Goal: Task Accomplishment & Management: Manage account settings

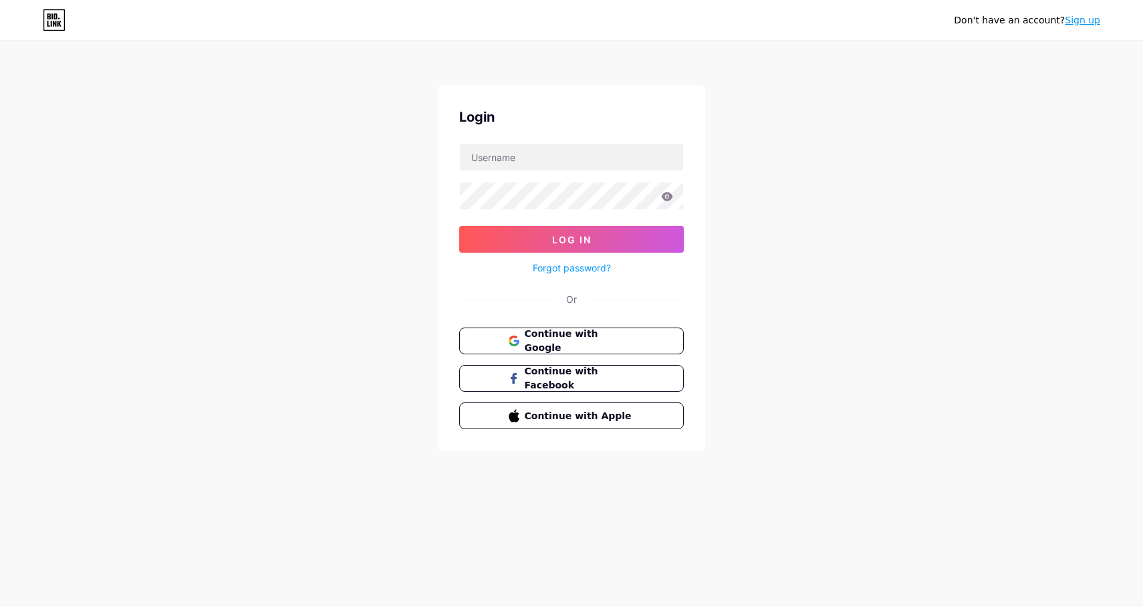
click at [489, 173] on form "Log In Forgot password?" at bounding box center [571, 209] width 225 height 133
click at [496, 165] on input "text" at bounding box center [571, 157] width 223 height 27
type input "[EMAIL_ADDRESS][DOMAIN_NAME]"
click at [558, 240] on span "Log In" at bounding box center [571, 239] width 39 height 11
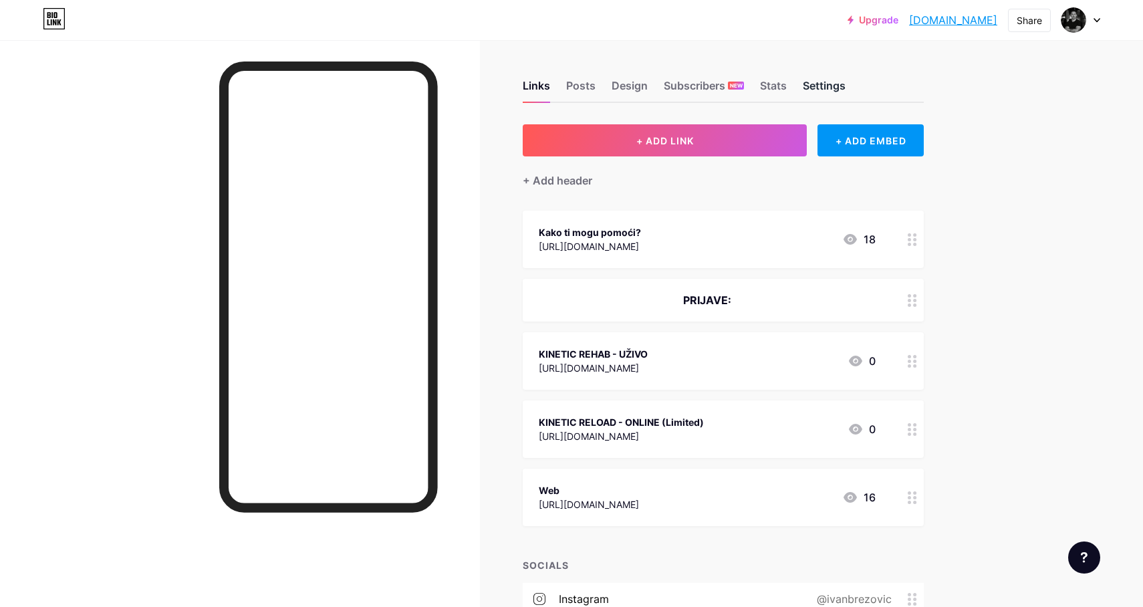
click at [812, 84] on div "Settings" at bounding box center [824, 90] width 43 height 24
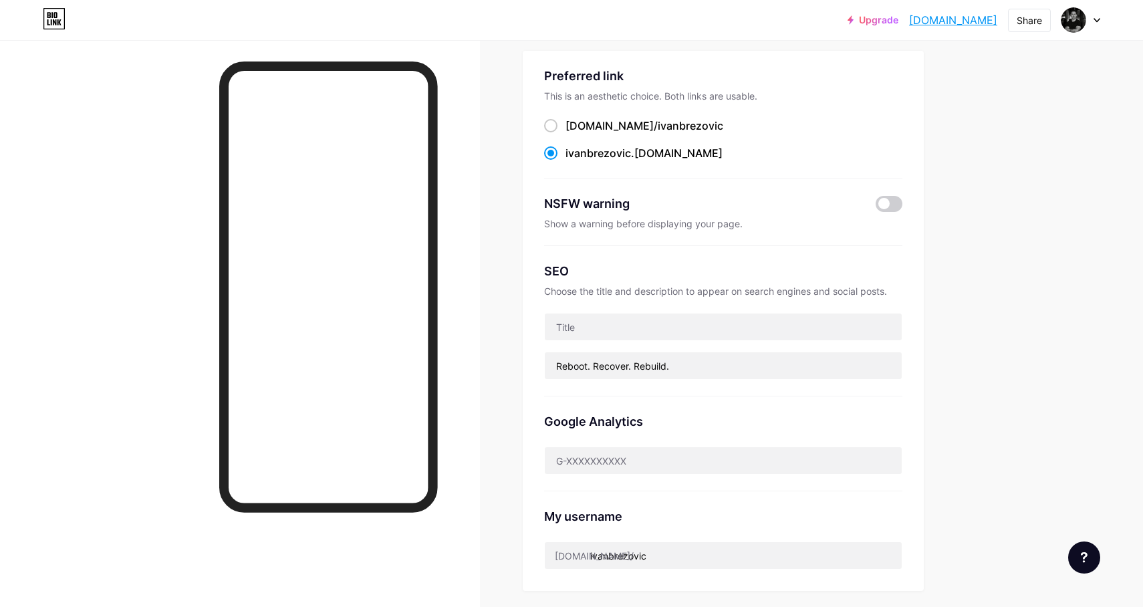
scroll to position [106, 0]
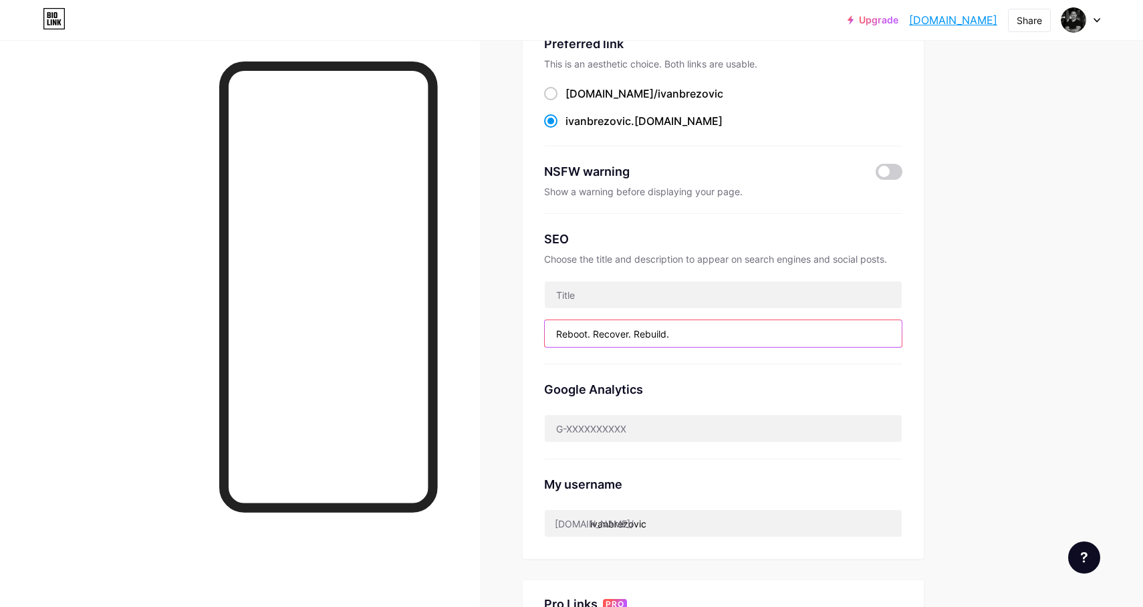
click at [628, 327] on input "Reboot. Recover. Rebuild." at bounding box center [723, 333] width 357 height 27
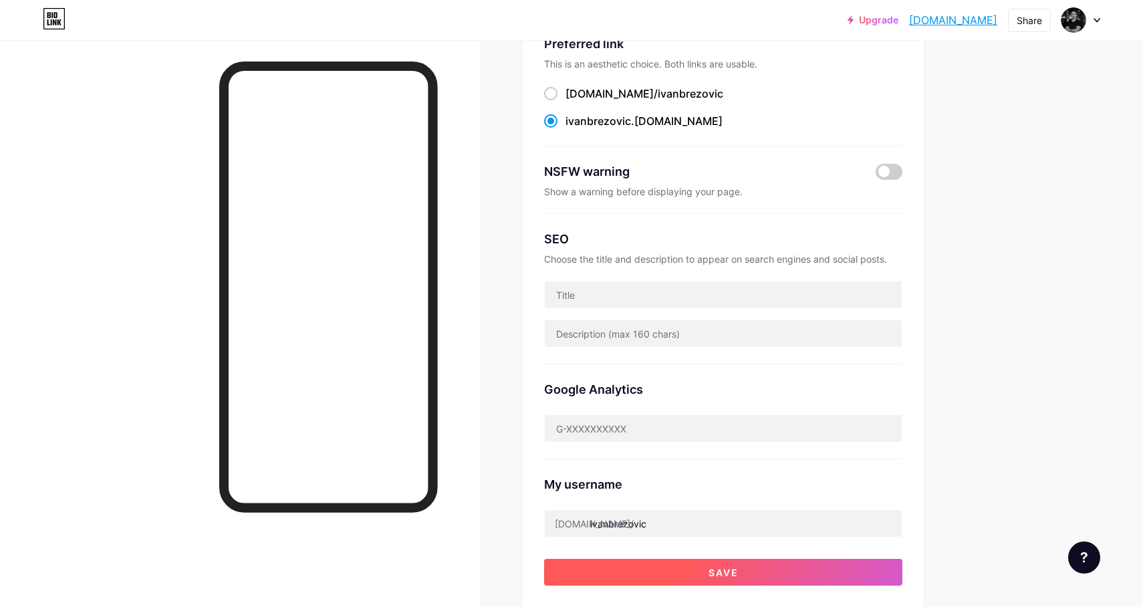
click at [652, 567] on button "Save" at bounding box center [723, 572] width 358 height 27
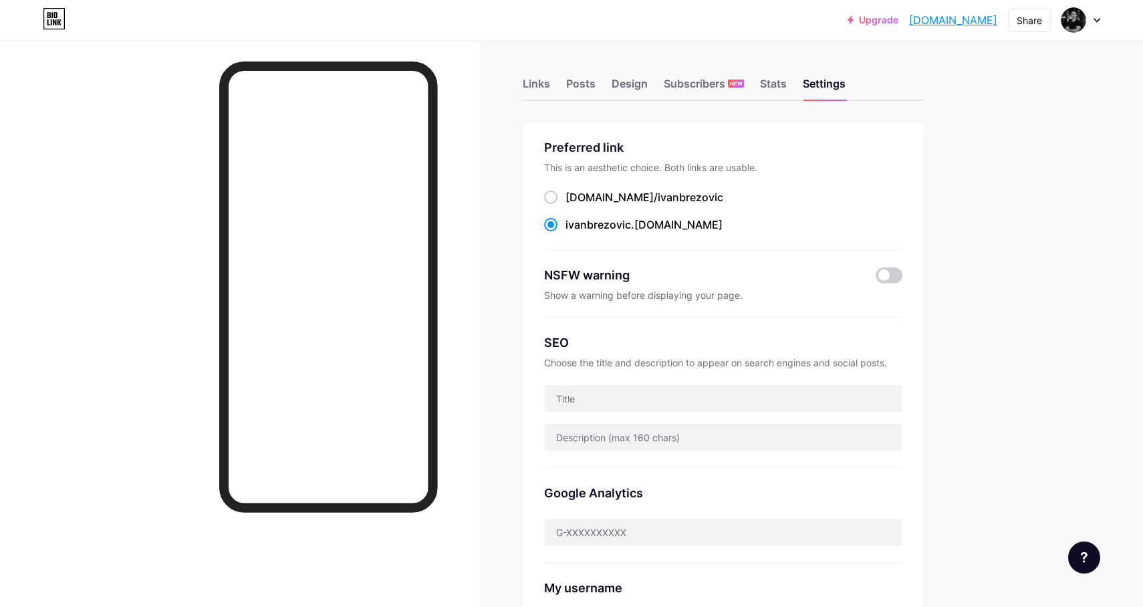
scroll to position [0, 0]
click at [777, 83] on div "Stats" at bounding box center [773, 90] width 27 height 24
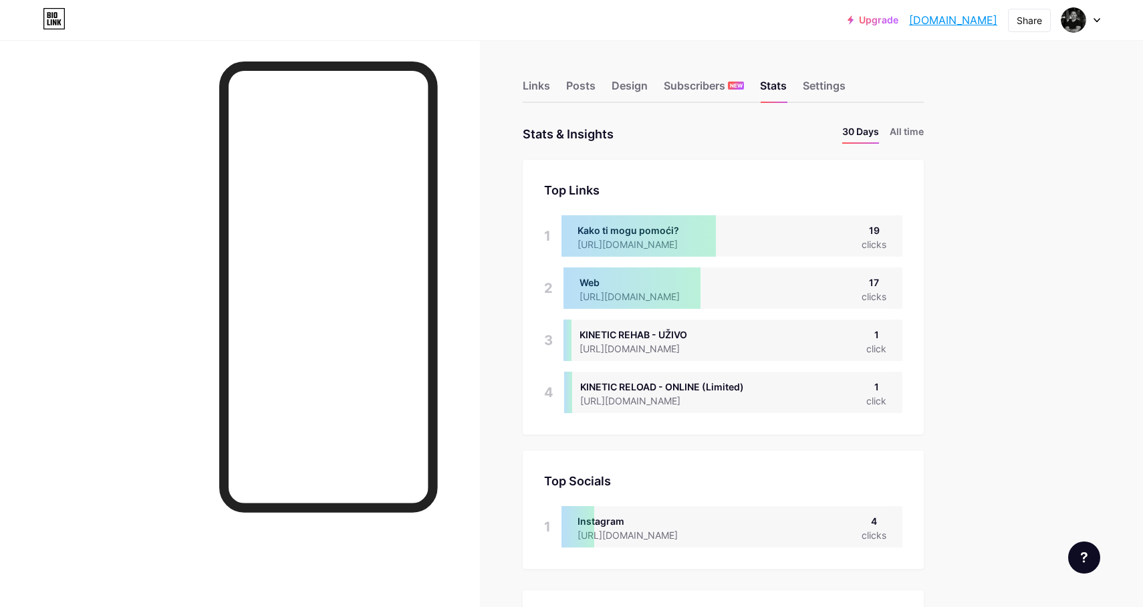
scroll to position [607, 1143]
click at [649, 85] on div "Links Posts Design Subscribers NEW Stats Settings" at bounding box center [723, 79] width 401 height 47
click at [639, 85] on div "Design" at bounding box center [630, 90] width 36 height 24
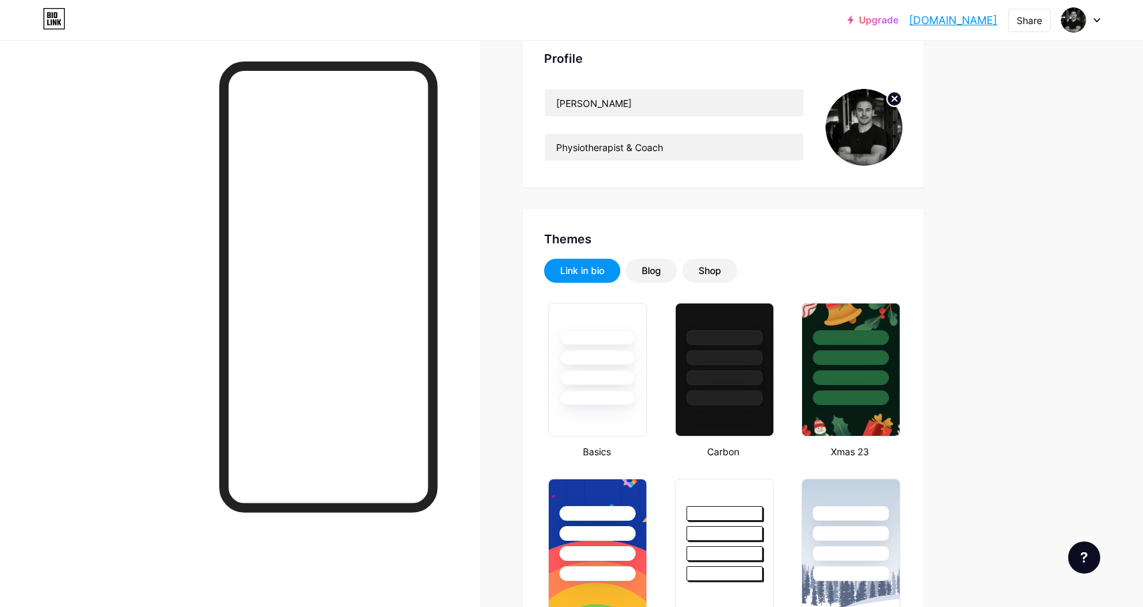
type input "#000000"
type input "#ffffff"
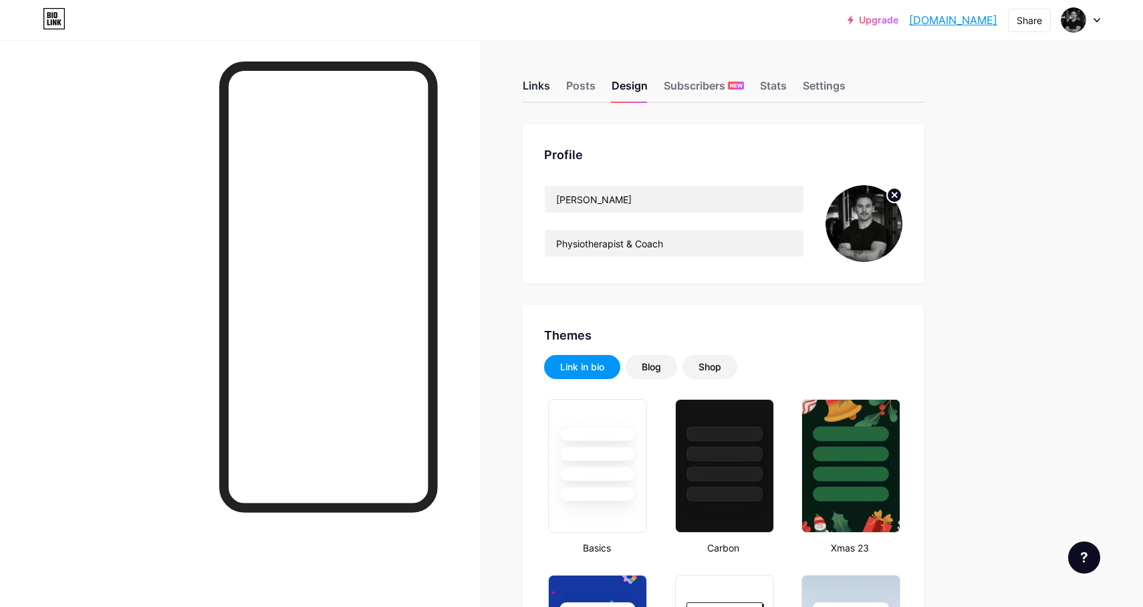
click at [544, 84] on div "Links" at bounding box center [536, 90] width 27 height 24
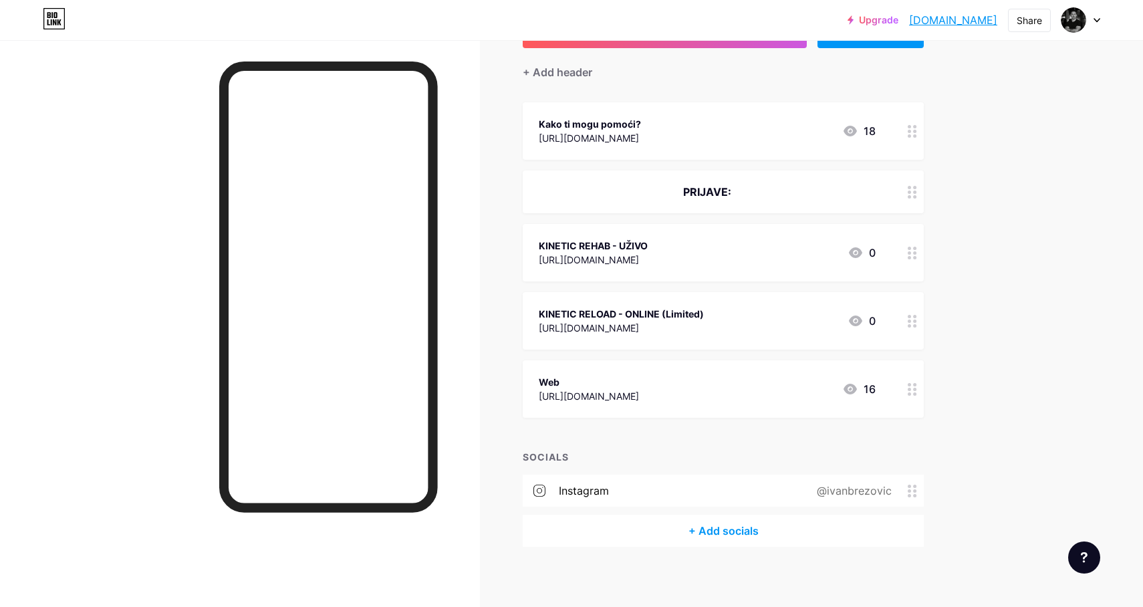
scroll to position [114, 0]
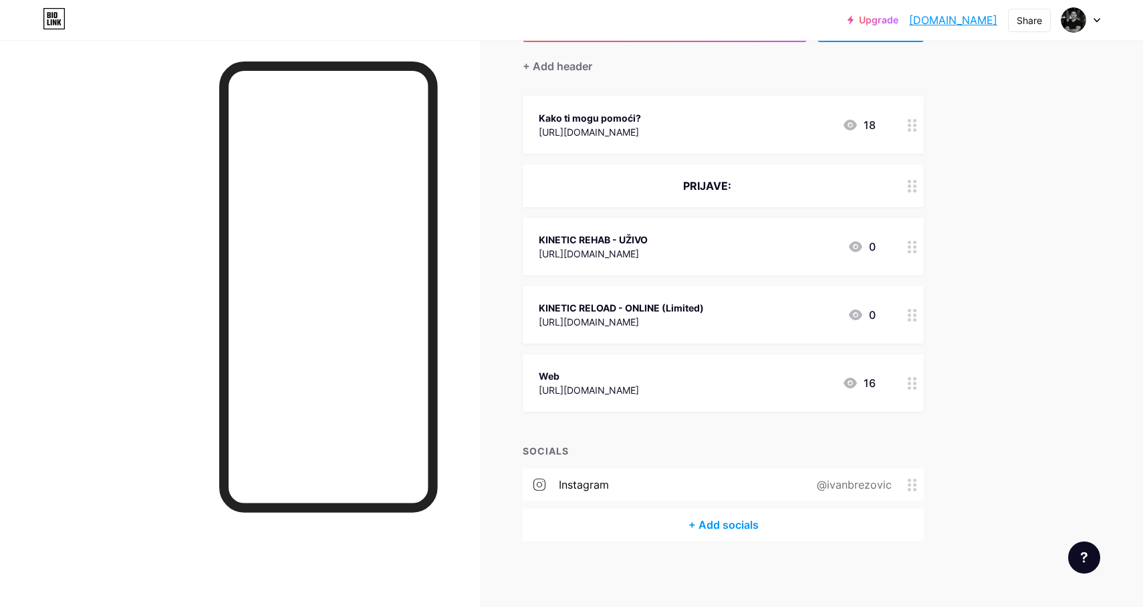
click at [712, 529] on div "+ Add socials" at bounding box center [723, 525] width 401 height 32
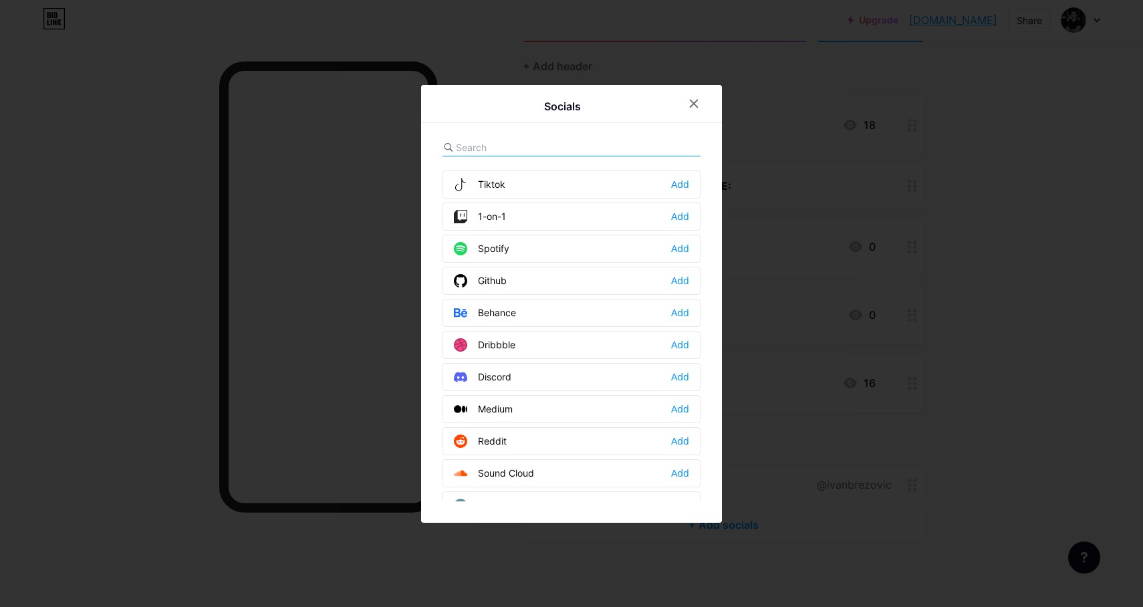
scroll to position [0, 0]
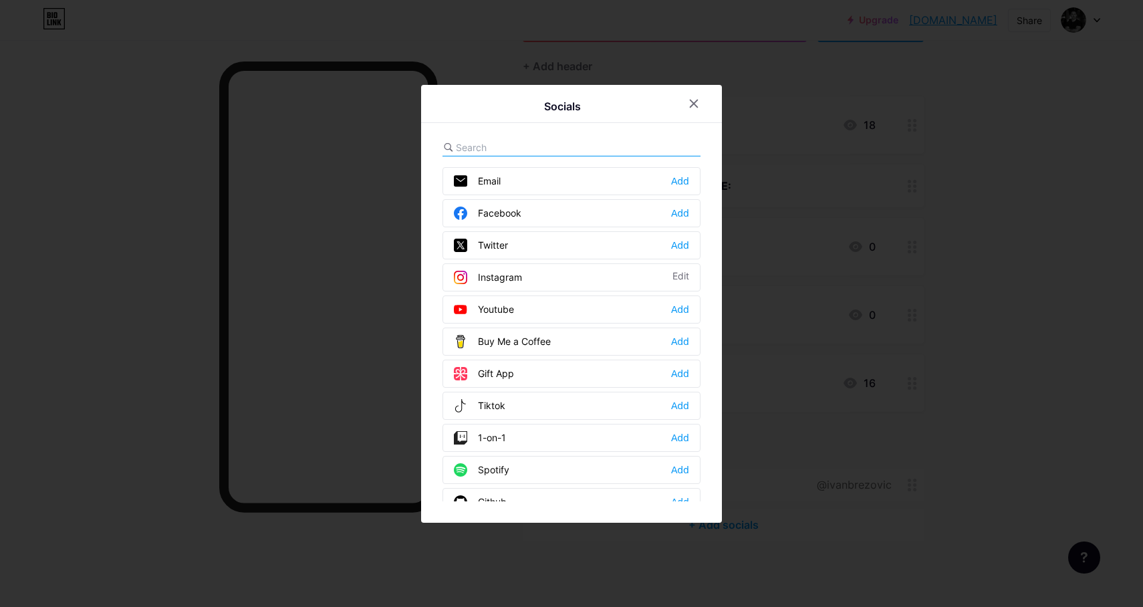
click at [511, 144] on input "text" at bounding box center [530, 147] width 148 height 14
click at [683, 179] on div "Add" at bounding box center [680, 181] width 18 height 13
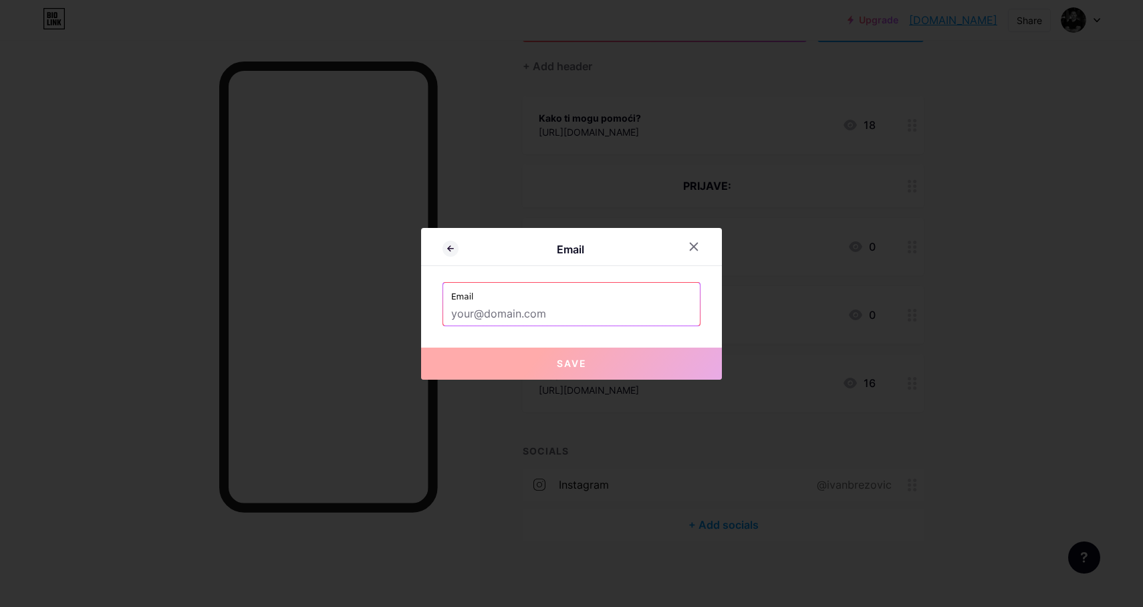
click at [514, 312] on input "text" at bounding box center [571, 314] width 241 height 23
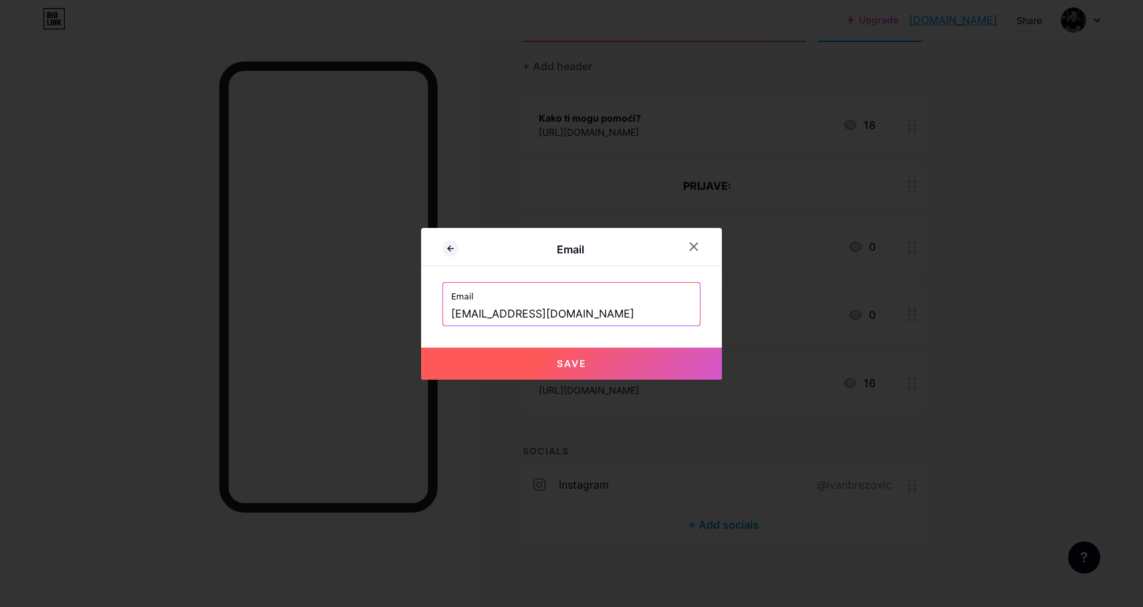
click at [584, 364] on span "Save" at bounding box center [572, 363] width 30 height 11
type input "mailto:[EMAIL_ADDRESS][DOMAIN_NAME]"
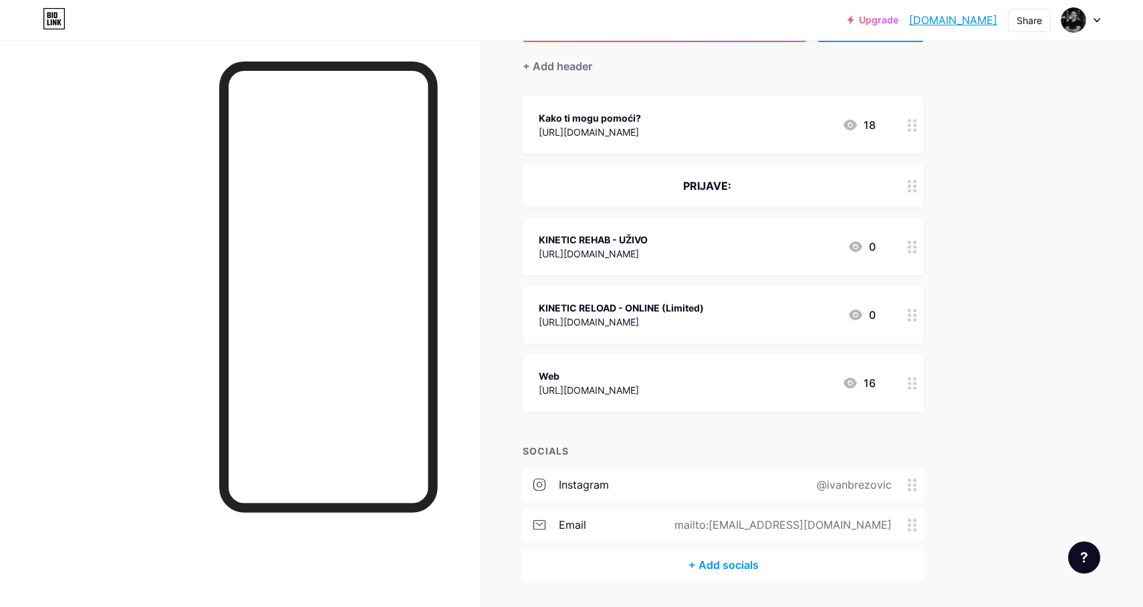
click at [713, 562] on div "+ Add socials" at bounding box center [723, 565] width 401 height 32
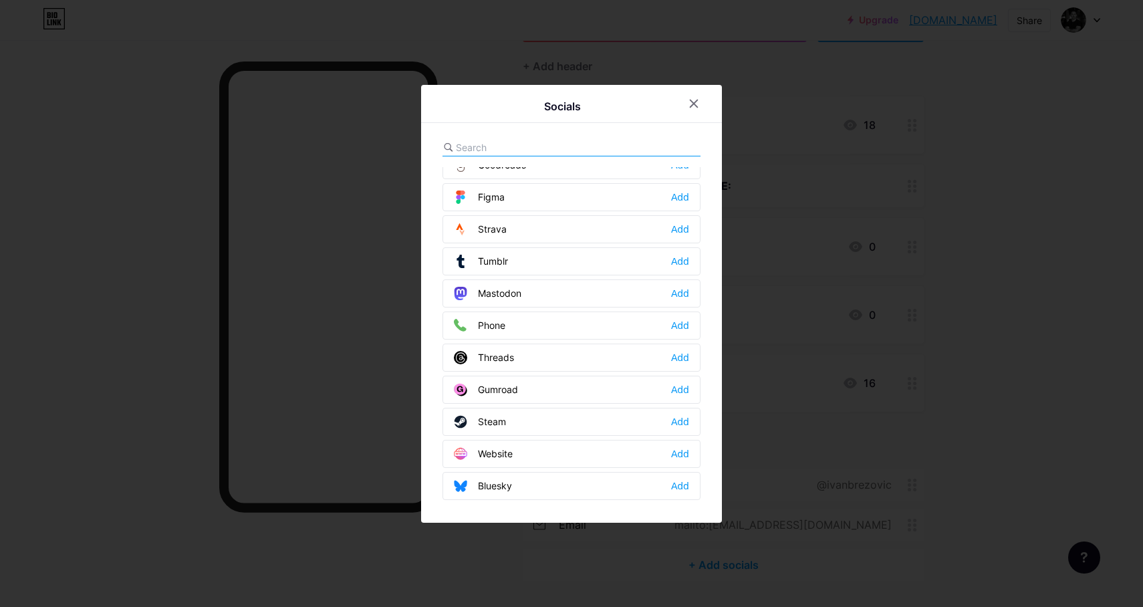
scroll to position [1206, 0]
click at [679, 321] on div "Add" at bounding box center [680, 323] width 18 height 13
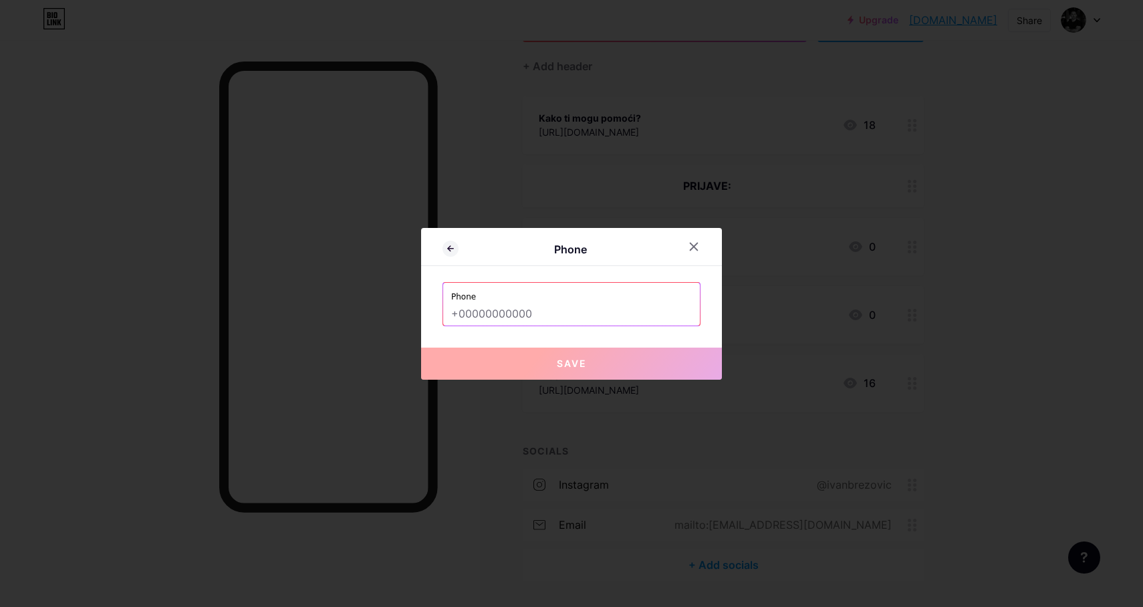
click at [648, 310] on input "text" at bounding box center [571, 314] width 241 height 23
click at [443, 247] on icon at bounding box center [451, 249] width 16 height 16
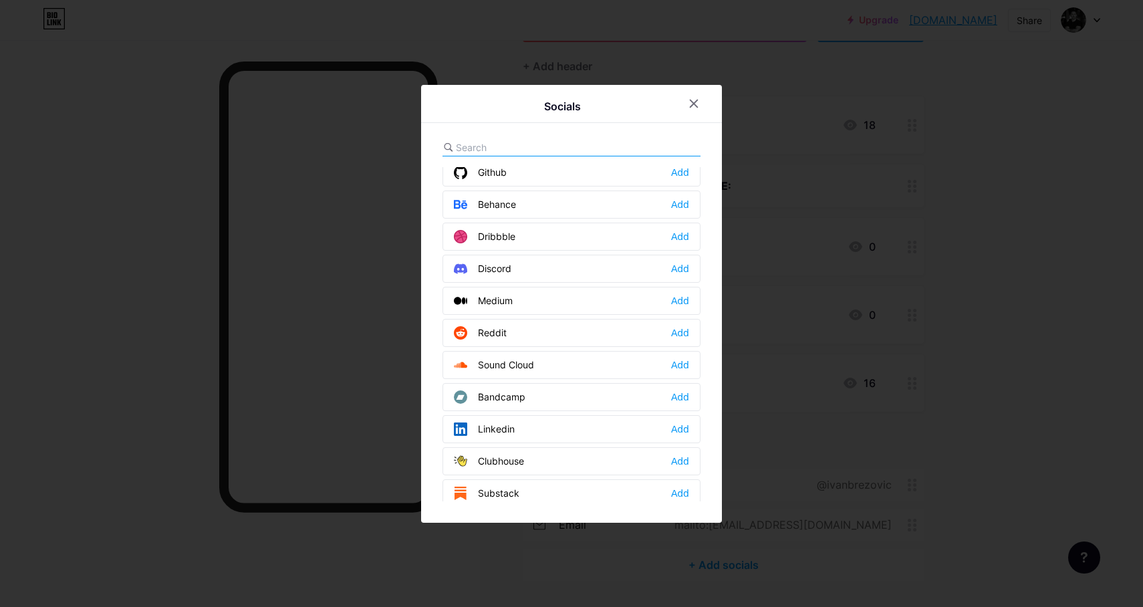
scroll to position [0, 0]
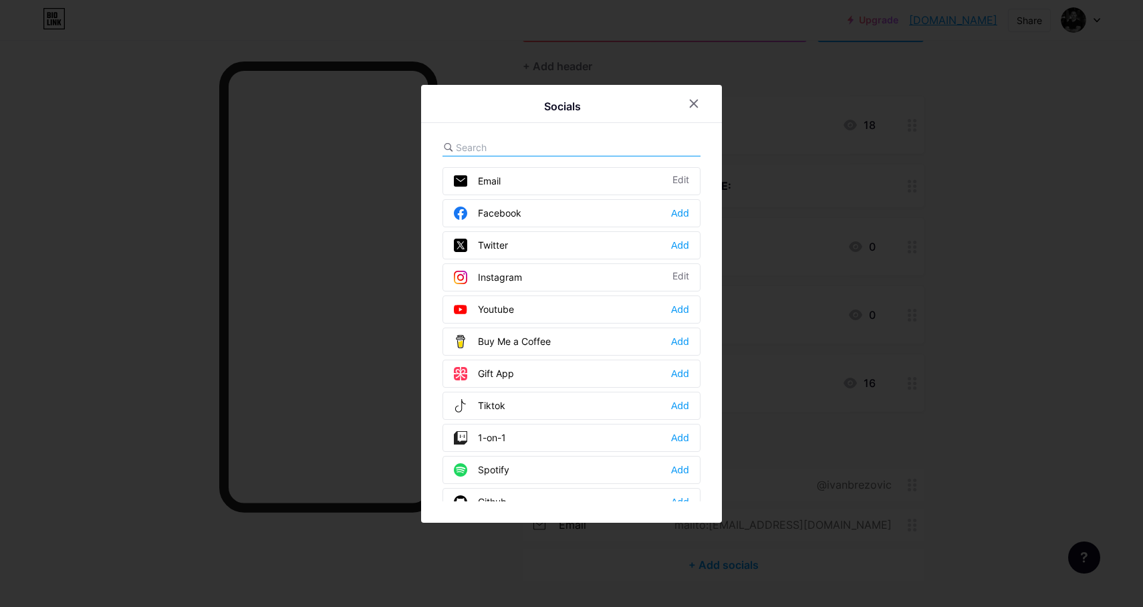
click at [539, 140] on input "text" at bounding box center [530, 147] width 148 height 14
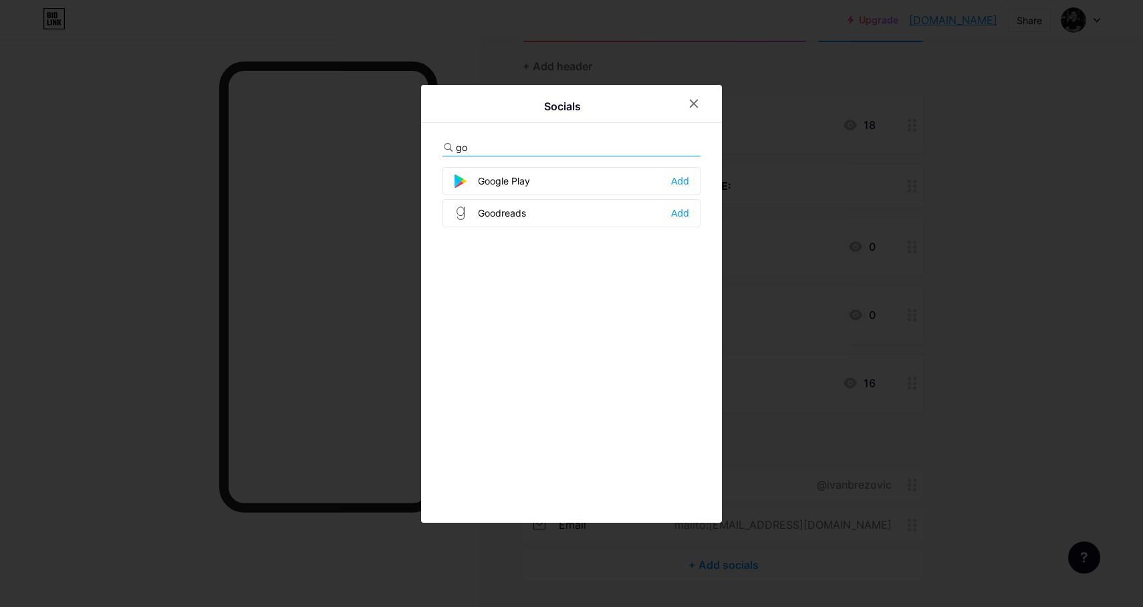
type input "g"
type input "web"
click at [674, 172] on div "Website Add" at bounding box center [572, 181] width 258 height 28
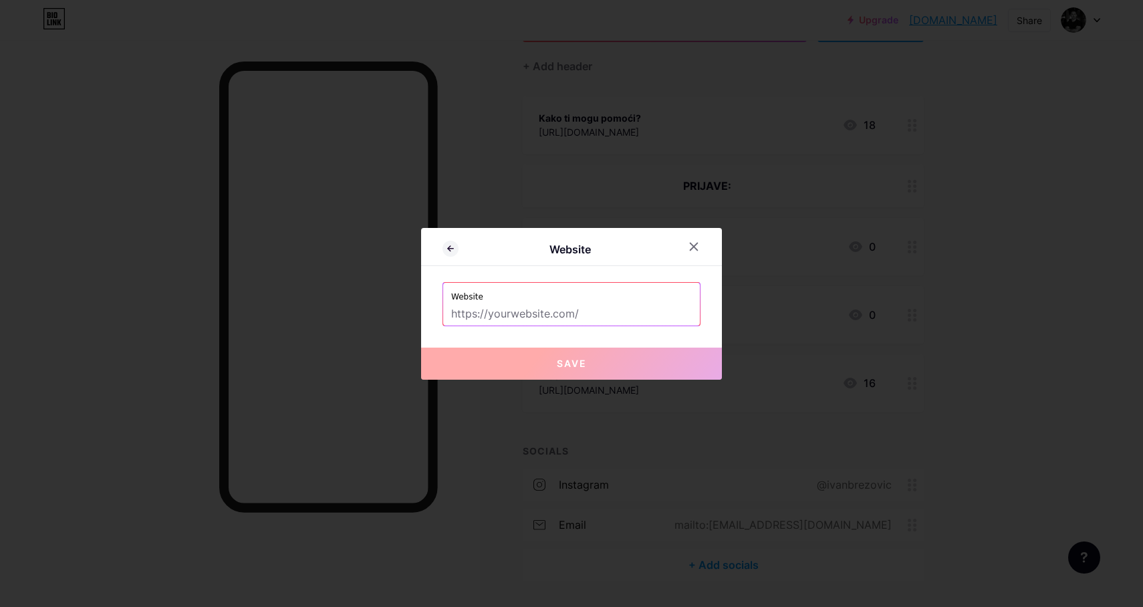
click at [528, 314] on input "text" at bounding box center [571, 314] width 241 height 23
click at [544, 317] on input "text" at bounding box center [571, 314] width 241 height 23
paste input "[URL][DOMAIN_NAME]"
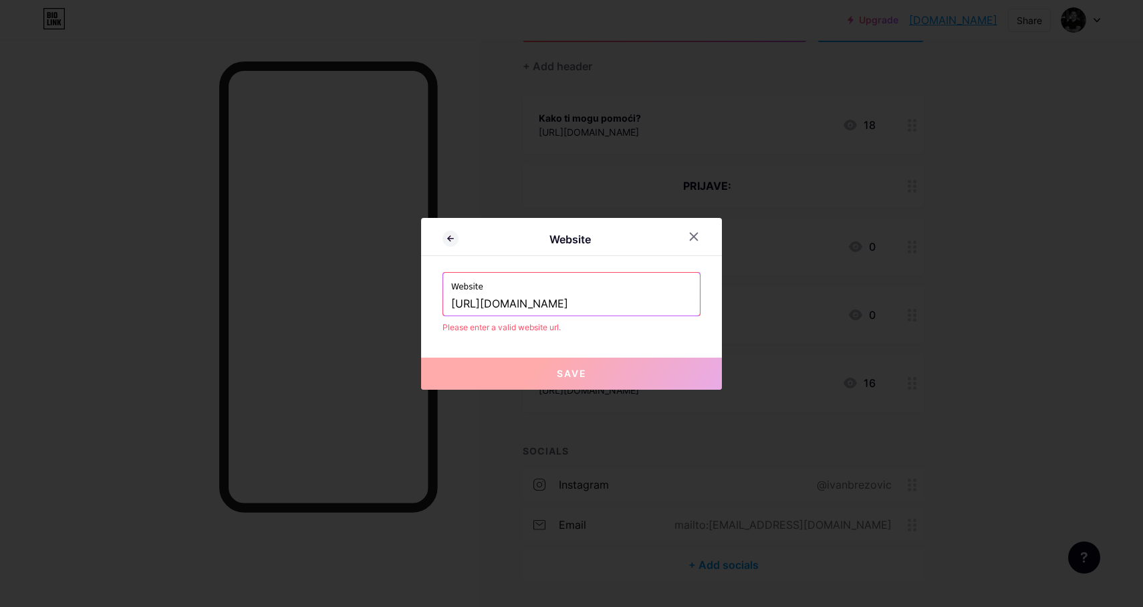
click at [592, 306] on input "[URL][DOMAIN_NAME]" at bounding box center [571, 304] width 241 height 23
type input "[URL][DOMAIN_NAME]"
drag, startPoint x: 584, startPoint y: 306, endPoint x: 429, endPoint y: 303, distance: 155.2
click at [429, 303] on div "Website Website [URL][DOMAIN_NAME] Please enter a valid website url. Save" at bounding box center [571, 304] width 301 height 172
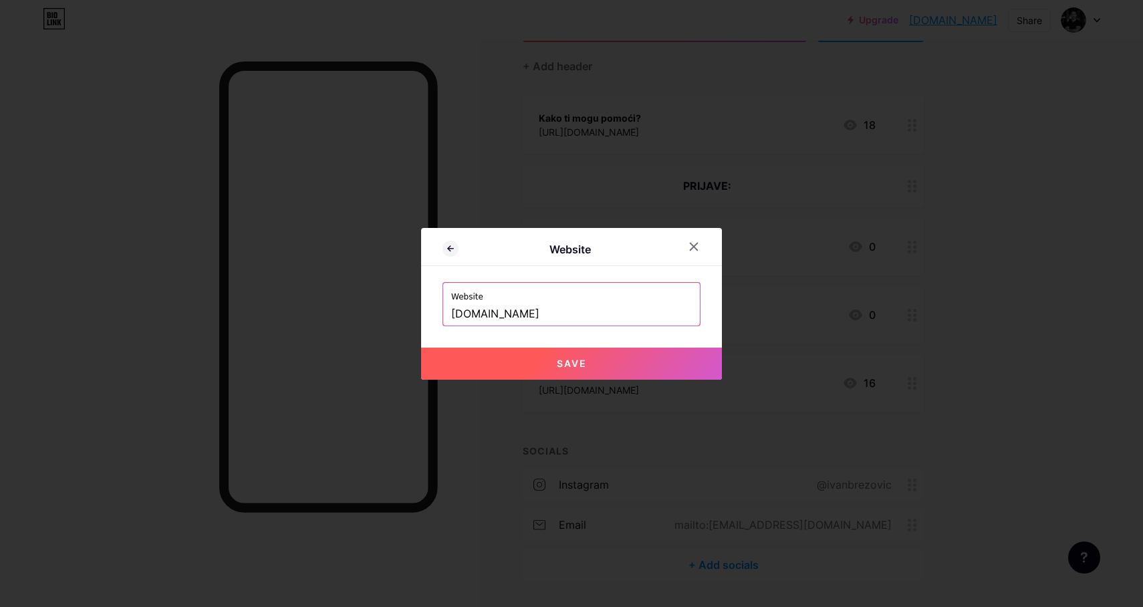
click at [578, 362] on span "Save" at bounding box center [572, 363] width 30 height 11
type input "[URL][DOMAIN_NAME]"
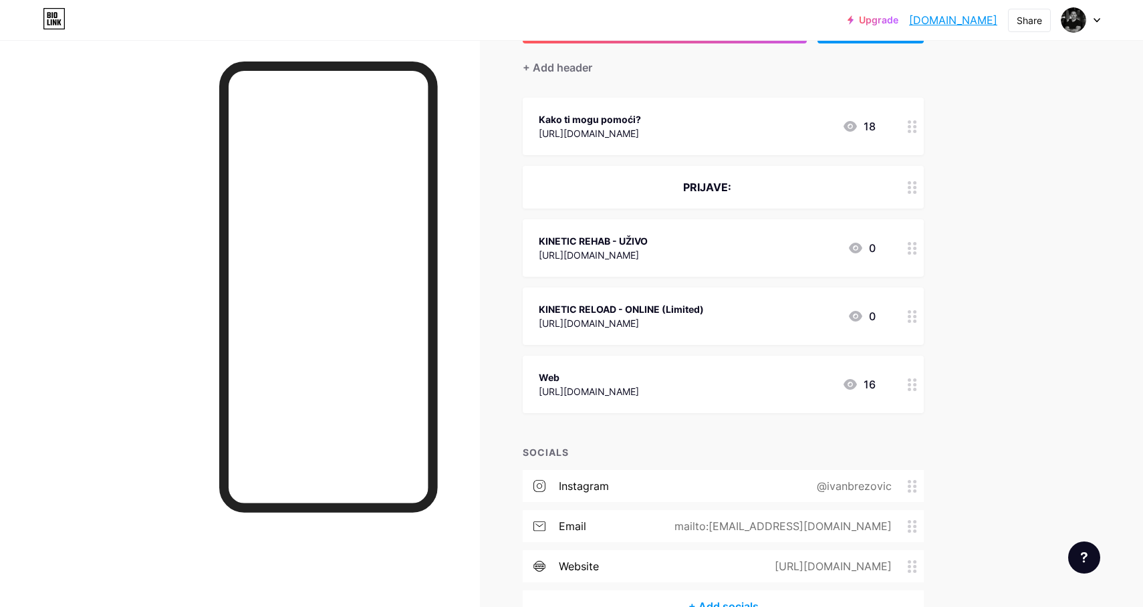
scroll to position [110, 0]
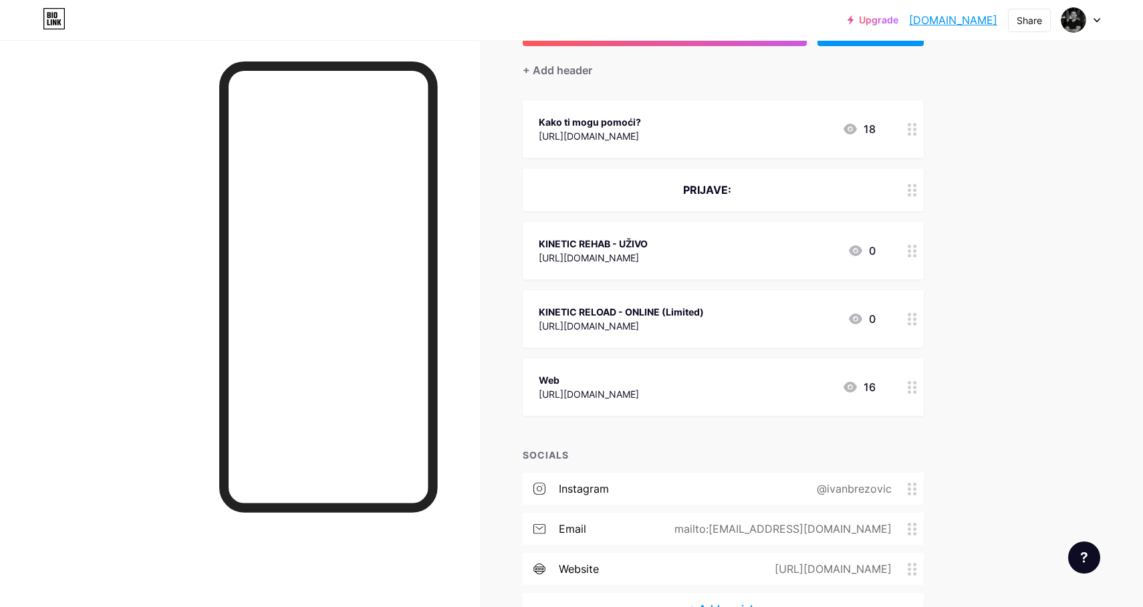
click at [911, 387] on icon at bounding box center [912, 387] width 9 height 13
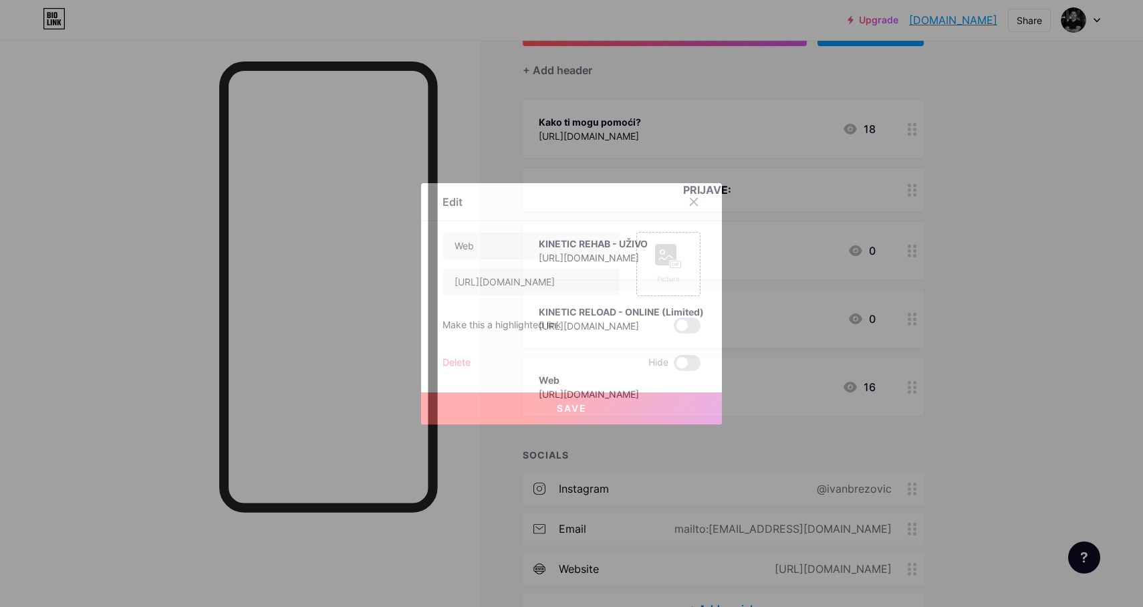
click at [452, 360] on div "Delete" at bounding box center [457, 363] width 28 height 16
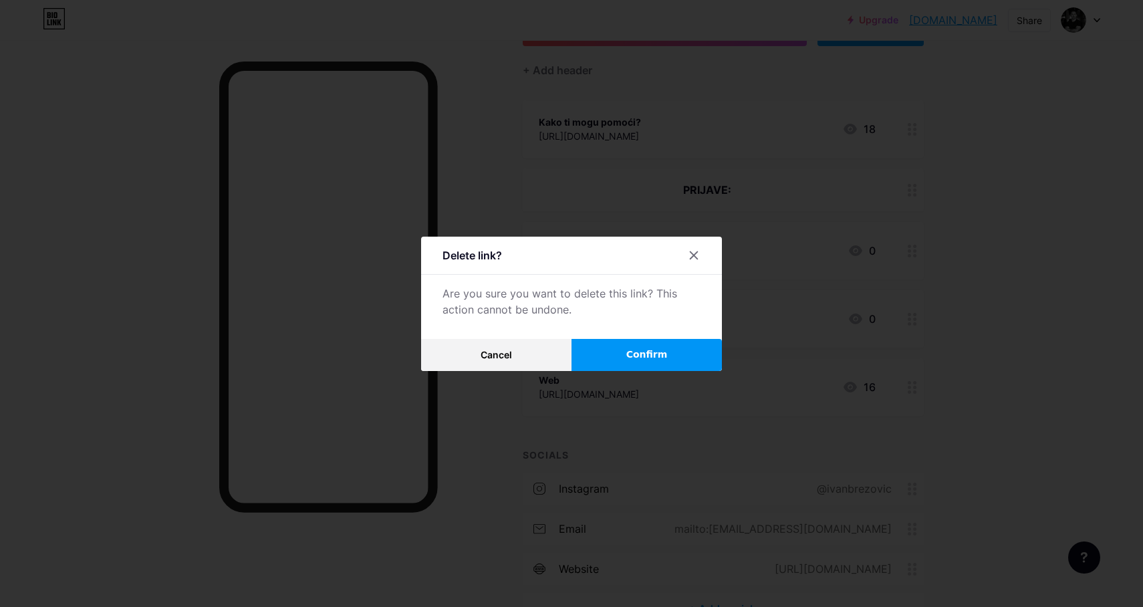
click at [634, 356] on span "Confirm" at bounding box center [647, 355] width 41 height 14
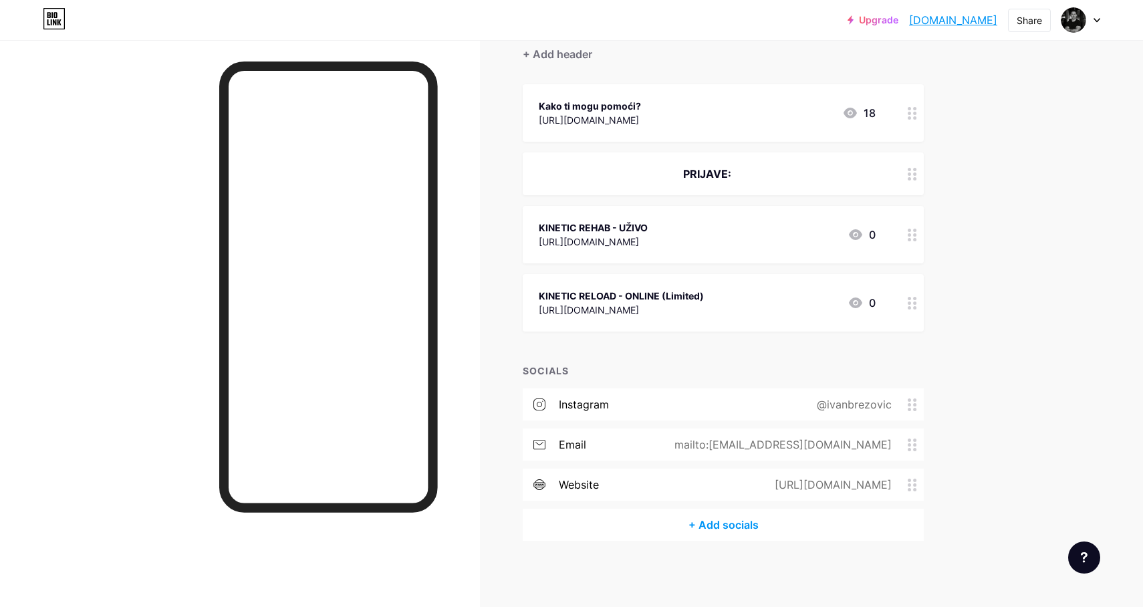
scroll to position [111, 0]
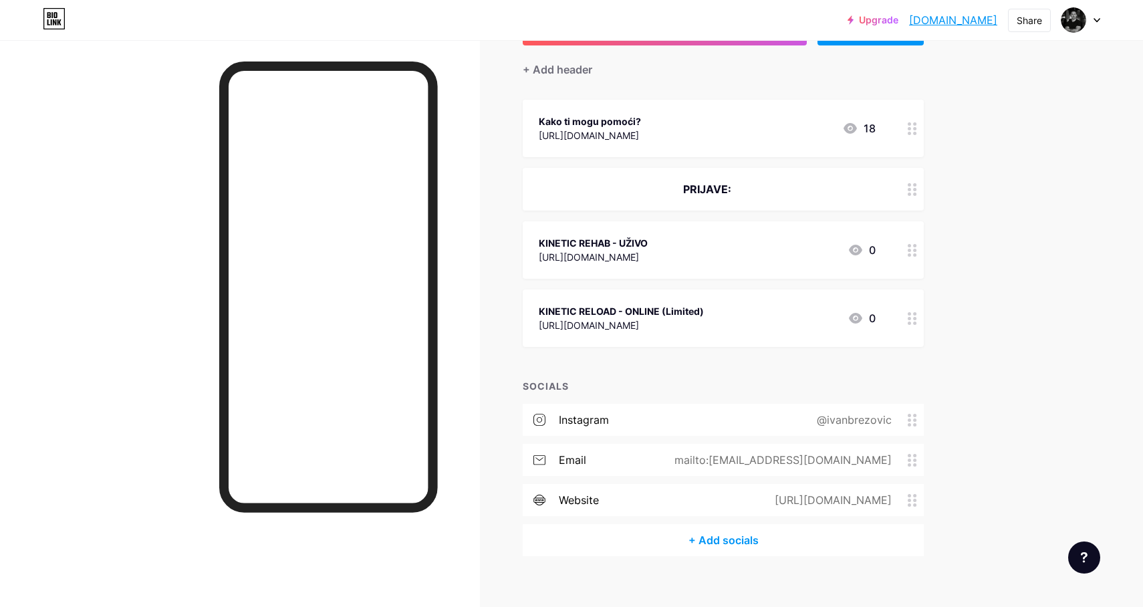
click at [915, 461] on icon at bounding box center [912, 460] width 9 height 13
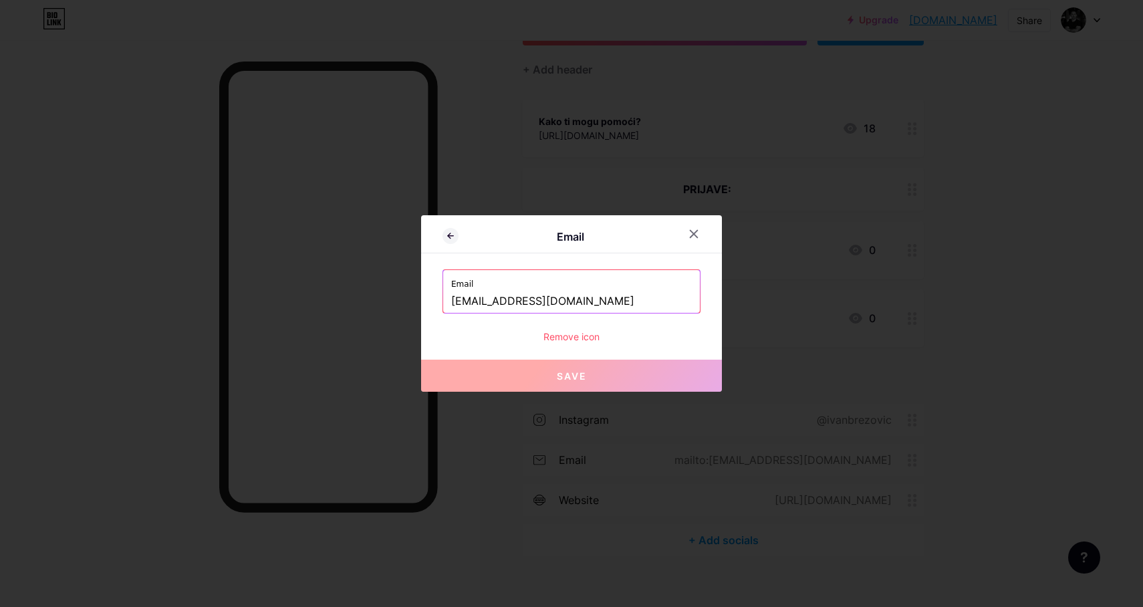
click at [586, 336] on div "Remove icon" at bounding box center [572, 337] width 258 height 14
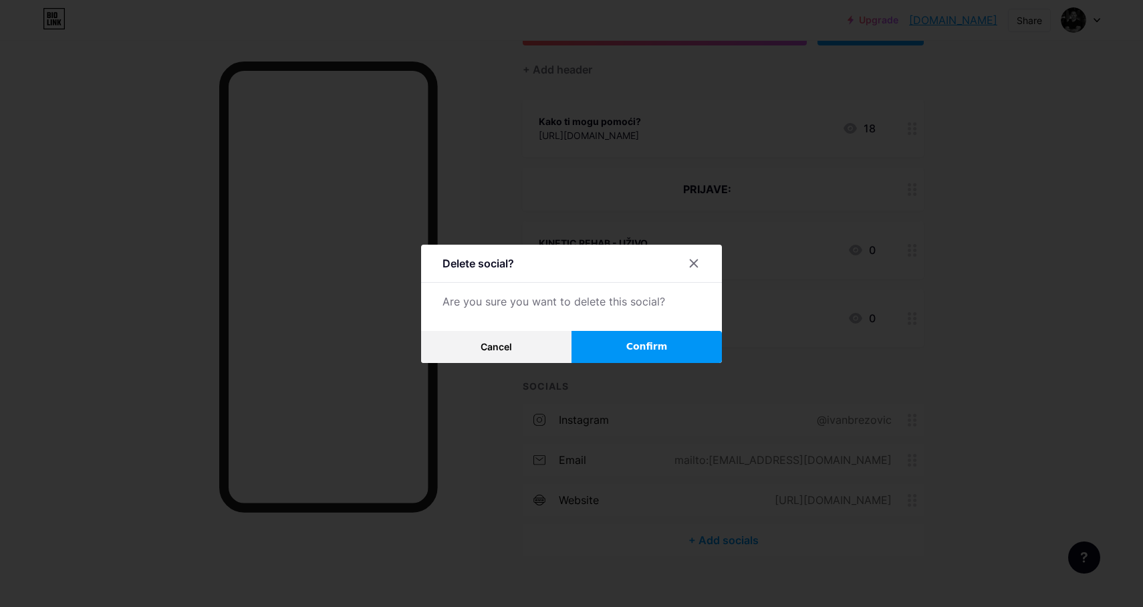
click at [645, 346] on span "Confirm" at bounding box center [647, 347] width 41 height 14
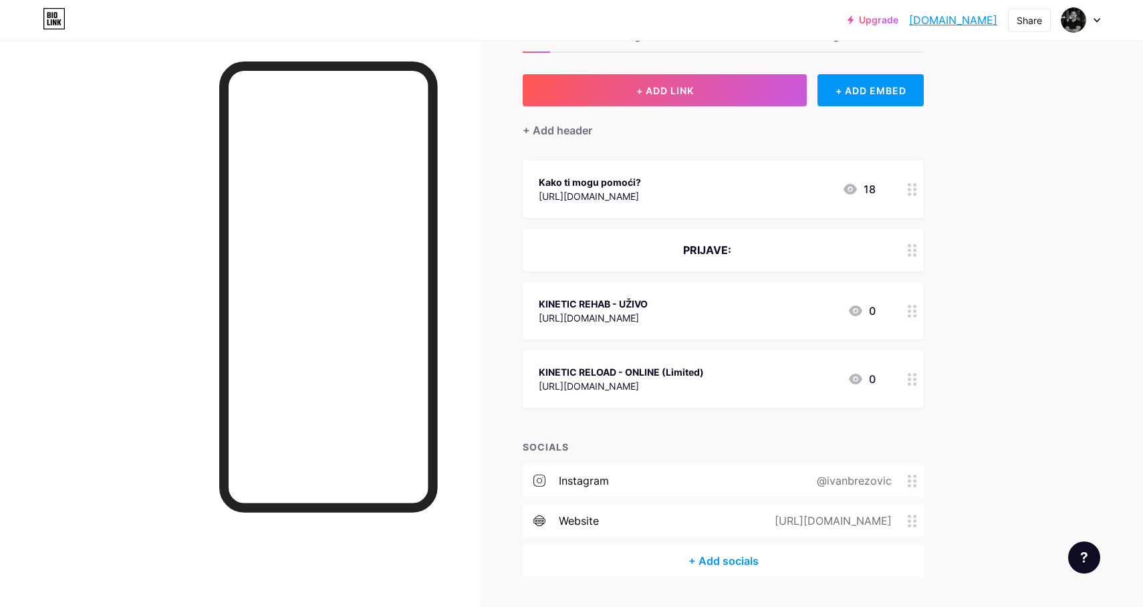
scroll to position [0, 0]
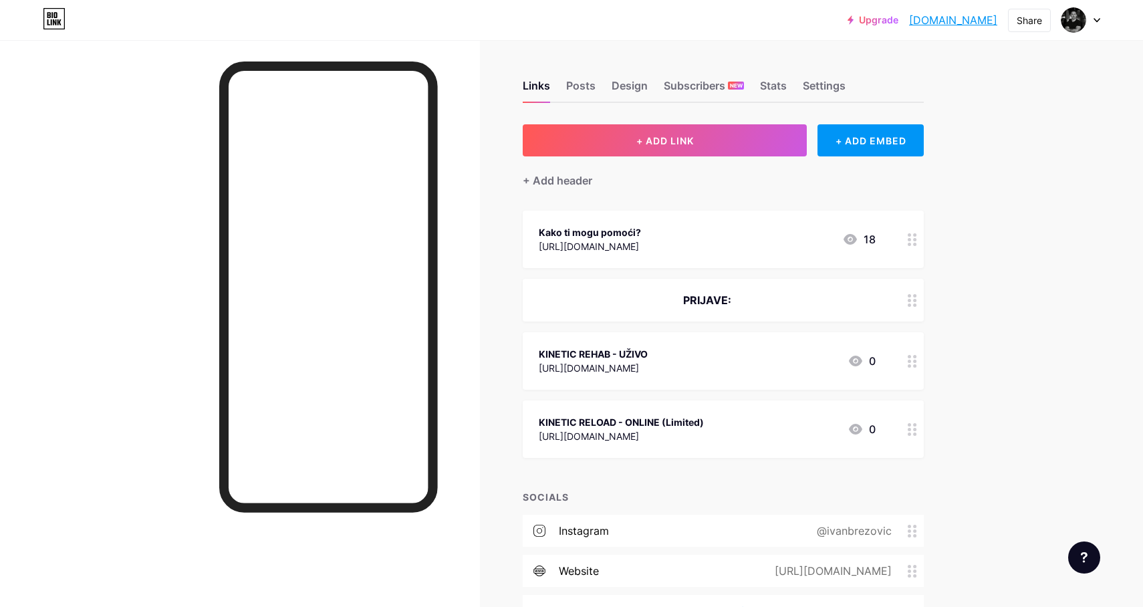
click at [1024, 78] on div "Upgrade [DOMAIN_NAME]... [DOMAIN_NAME] Share Switch accounts [PERSON_NAME] [DOM…" at bounding box center [571, 347] width 1143 height 694
